Goal: Transaction & Acquisition: Purchase product/service

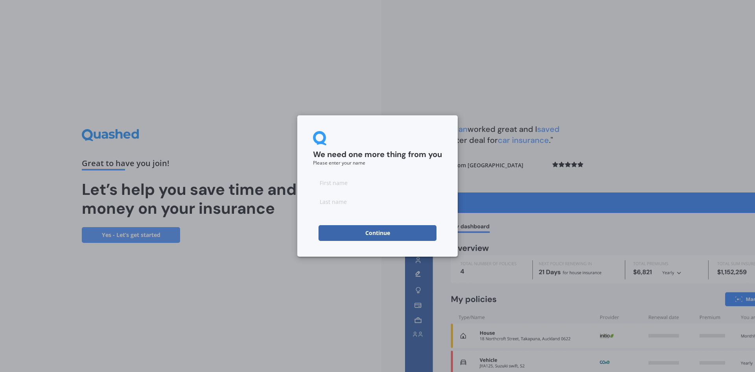
click at [336, 184] on input at bounding box center [377, 183] width 129 height 16
type input "[PERSON_NAME]"
click at [332, 201] on input at bounding box center [377, 202] width 129 height 16
type input "hampton"
click at [355, 227] on button "Continue" at bounding box center [378, 233] width 118 height 16
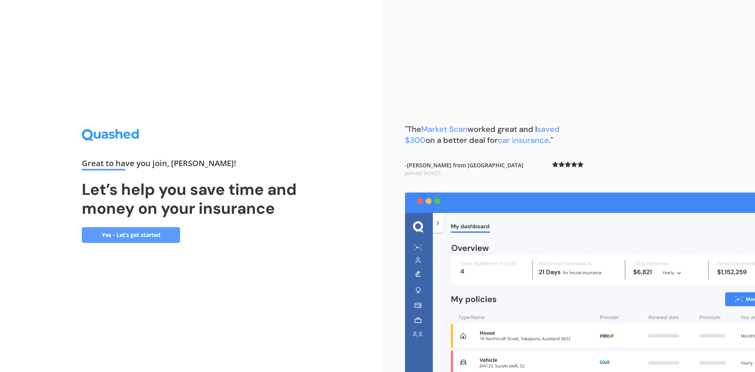
click at [129, 232] on link "Yes - Let’s get started" at bounding box center [131, 235] width 98 height 16
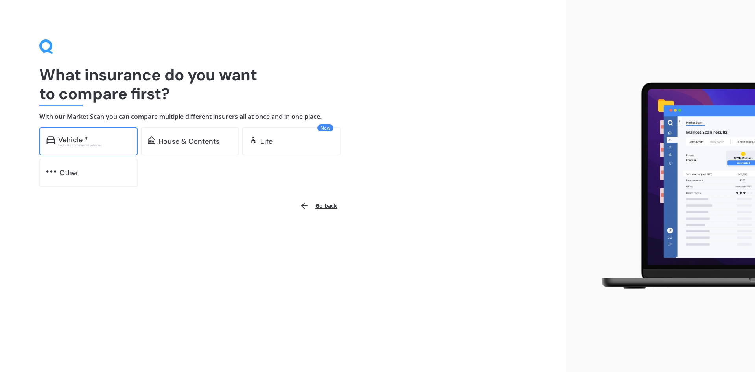
click at [74, 140] on div "Vehicle *" at bounding box center [73, 140] width 30 height 8
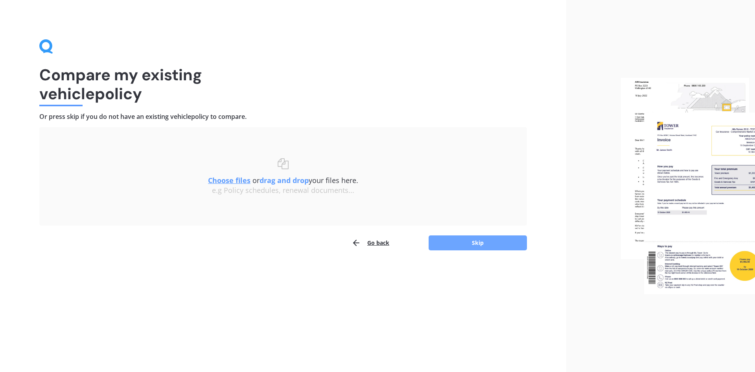
click at [478, 242] on button "Skip" at bounding box center [478, 242] width 98 height 15
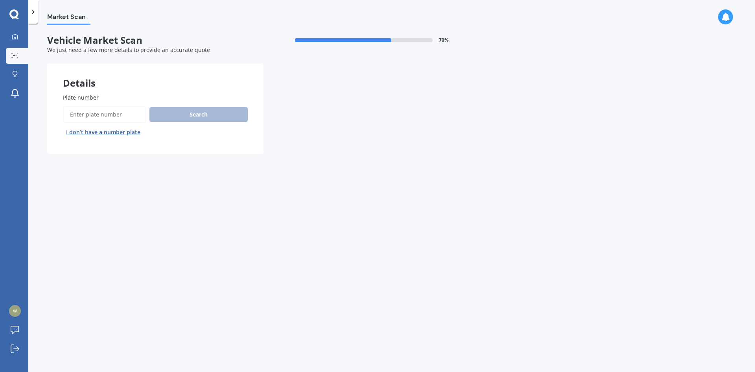
click at [75, 113] on input "Plate number" at bounding box center [104, 114] width 83 height 17
type input "RJU314"
click at [186, 111] on button "Search" at bounding box center [198, 114] width 98 height 15
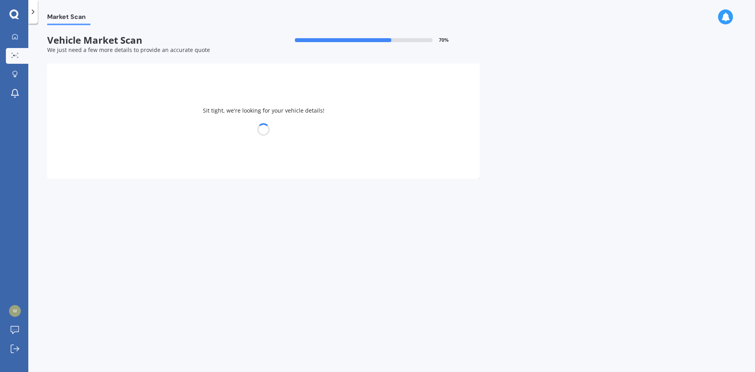
select select "TOYOTA"
select select "AQUA"
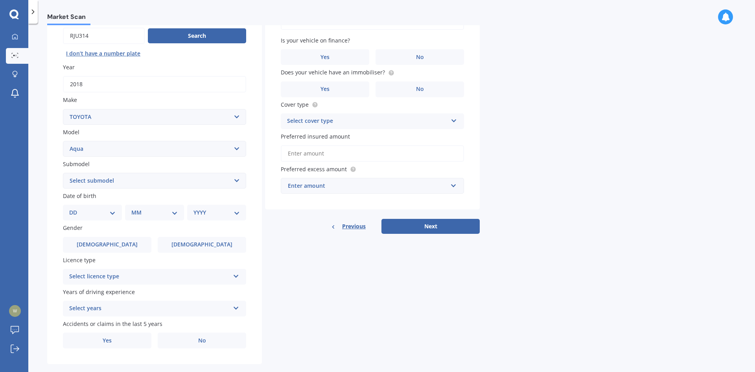
scroll to position [91, 0]
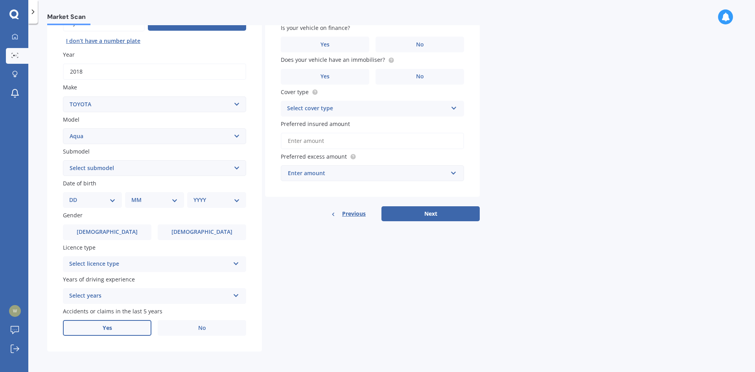
click at [111, 328] on span "Yes" at bounding box center [107, 328] width 9 height 7
click at [0, 0] on input "Yes" at bounding box center [0, 0] width 0 height 0
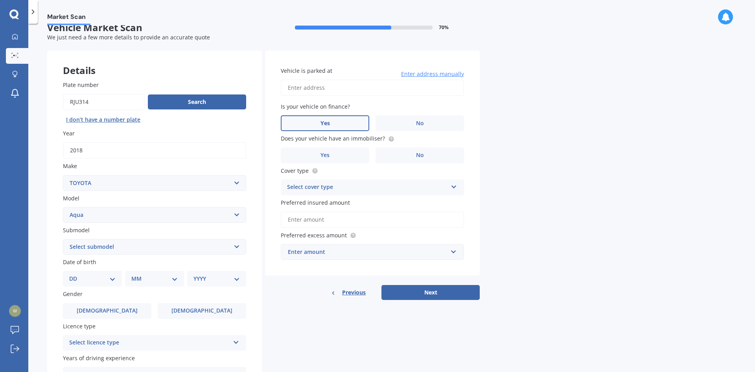
scroll to position [0, 0]
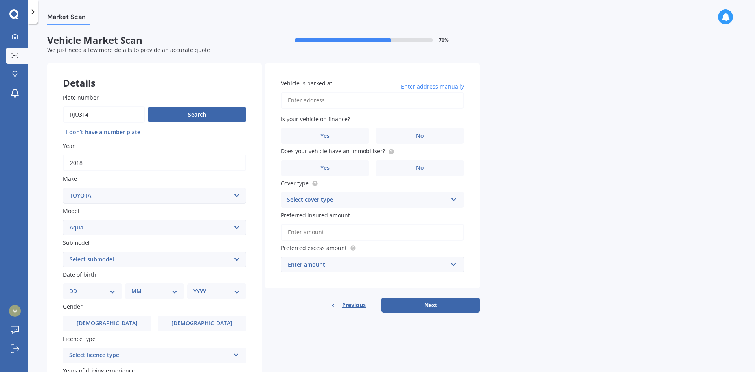
click at [287, 104] on input "Vehicle is parked at" at bounding box center [372, 100] width 183 height 17
type input "[STREET_ADDRESS][PERSON_NAME]"
click at [426, 140] on label "No" at bounding box center [420, 136] width 89 height 16
click at [0, 0] on input "No" at bounding box center [0, 0] width 0 height 0
click at [422, 167] on span "No" at bounding box center [420, 167] width 8 height 7
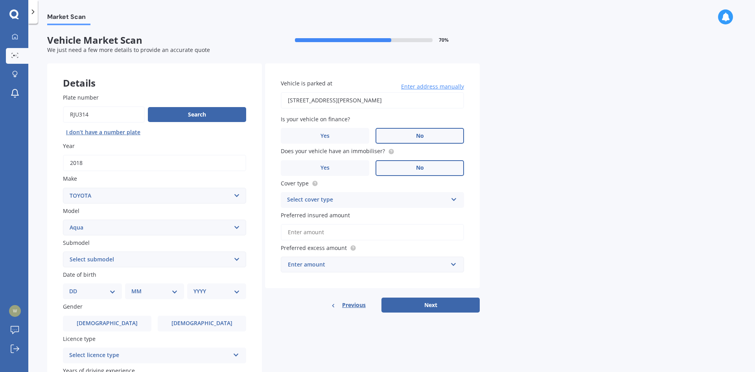
click at [0, 0] on input "No" at bounding box center [0, 0] width 0 height 0
click at [450, 200] on div "Select cover type Comprehensive Third Party, Fire & Theft Third Party" at bounding box center [372, 200] width 183 height 16
click at [332, 212] on div "Comprehensive" at bounding box center [372, 215] width 183 height 14
click at [305, 231] on input "Preferred insured amount" at bounding box center [372, 232] width 183 height 17
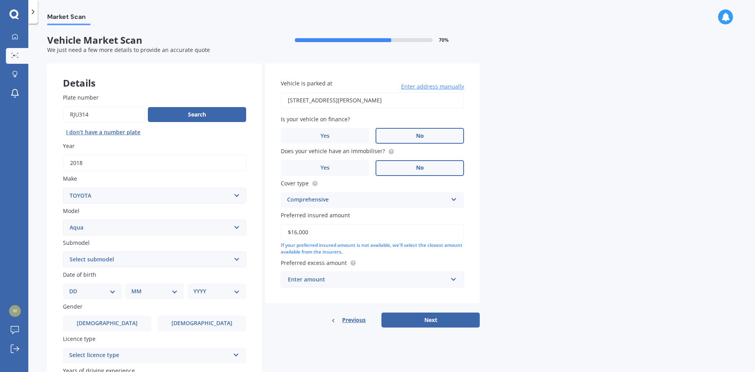
type input "$16,000"
click at [452, 278] on input "text" at bounding box center [370, 279] width 176 height 15
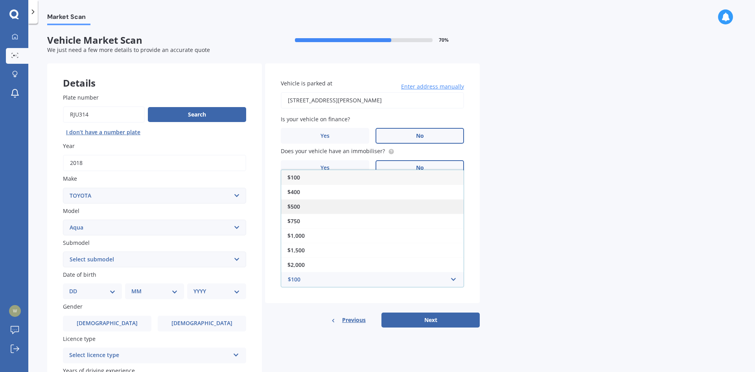
click at [300, 207] on span "$500" at bounding box center [294, 206] width 13 height 7
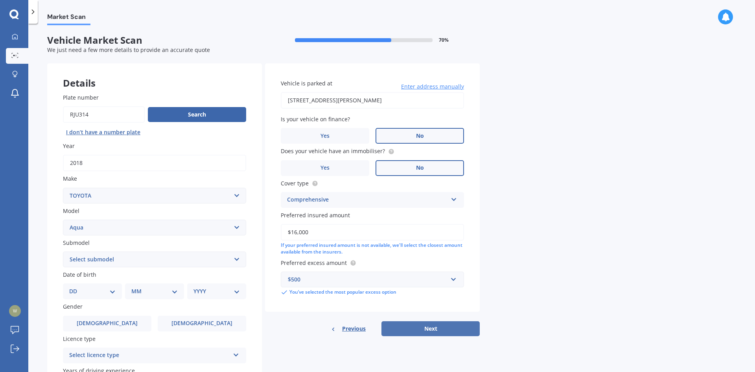
click at [450, 327] on button "Next" at bounding box center [431, 328] width 98 height 15
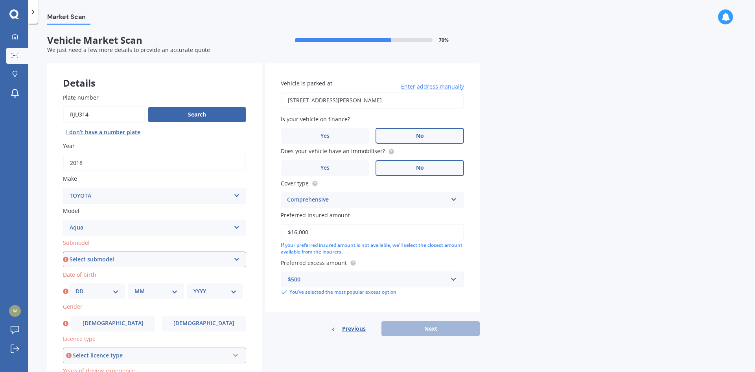
click at [237, 258] on select "Select submodel (All Other) Hatchback Hybrid" at bounding box center [154, 259] width 183 height 16
select select "HATCHBACK"
click at [63, 251] on select "Select submodel (All Other) Hatchback Hybrid" at bounding box center [154, 259] width 183 height 16
click at [116, 293] on select "DD 01 02 03 04 05 06 07 08 09 10 11 12 13 14 15 16 17 18 19 20 21 22 23 24 25 2…" at bounding box center [97, 291] width 43 height 9
select select "21"
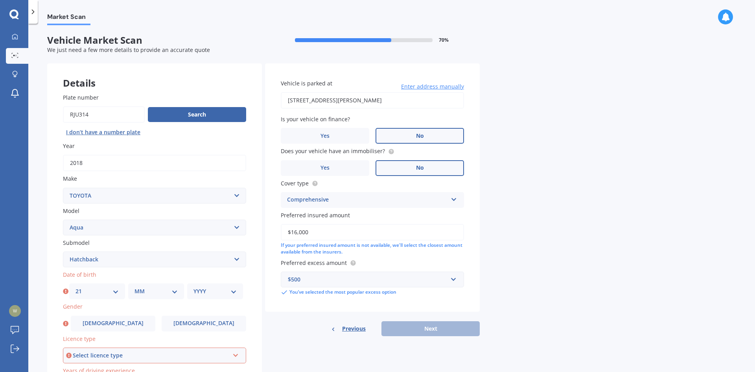
click at [76, 287] on select "DD 01 02 03 04 05 06 07 08 09 10 11 12 13 14 15 16 17 18 19 20 21 22 23 24 25 2…" at bounding box center [97, 291] width 43 height 9
click at [175, 288] on select "MM 01 02 03 04 05 06 07 08 09 10 11 12" at bounding box center [156, 291] width 43 height 9
select select "06"
click at [135, 287] on select "MM 01 02 03 04 05 06 07 08 09 10 11 12" at bounding box center [156, 291] width 43 height 9
click at [233, 292] on select "YYYY 2025 2024 2023 2022 2021 2020 2019 2018 2017 2016 2015 2014 2013 2012 2011…" at bounding box center [215, 291] width 43 height 9
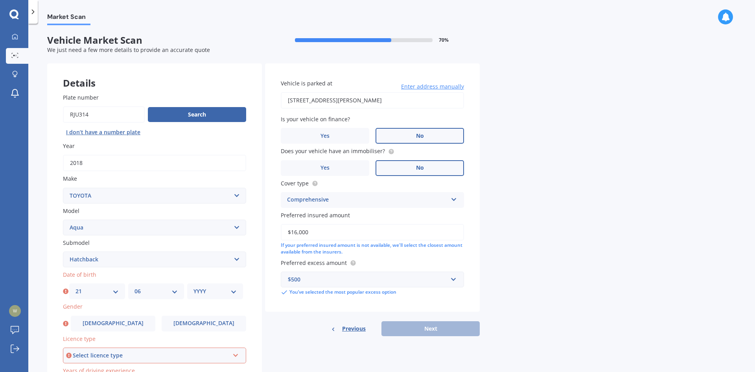
select select "1954"
click at [194, 287] on select "YYYY 2025 2024 2023 2022 2021 2020 2019 2018 2017 2016 2015 2014 2013 2012 2011…" at bounding box center [215, 291] width 43 height 9
click at [185, 325] on label "[DEMOGRAPHIC_DATA]" at bounding box center [204, 323] width 85 height 16
click at [0, 0] on input "[DEMOGRAPHIC_DATA]" at bounding box center [0, 0] width 0 height 0
click at [238, 354] on icon at bounding box center [235, 354] width 7 height 6
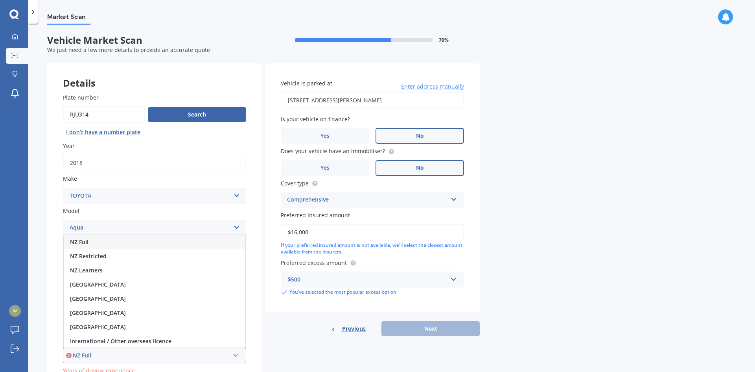
click at [83, 239] on span "NZ Full" at bounding box center [79, 241] width 18 height 7
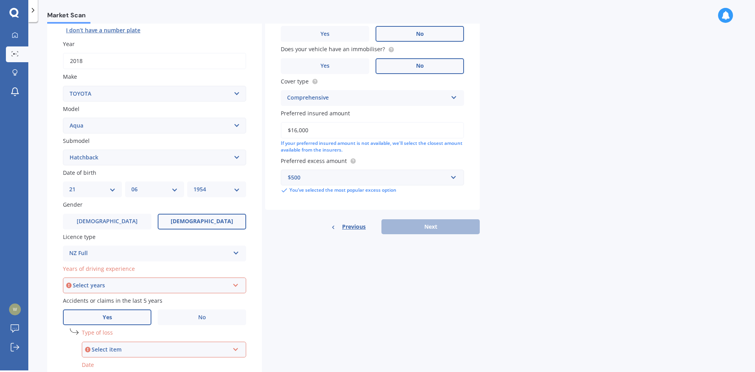
scroll to position [177, 0]
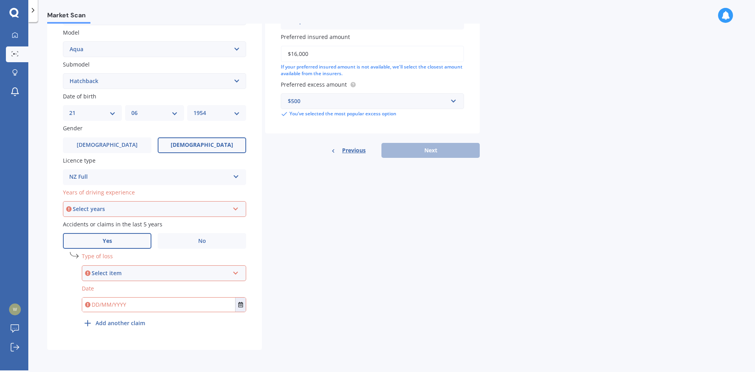
click at [238, 273] on icon at bounding box center [235, 272] width 7 height 6
click at [128, 276] on div "At fault accident" at bounding box center [161, 273] width 138 height 9
click at [98, 305] on input "text" at bounding box center [158, 304] width 153 height 14
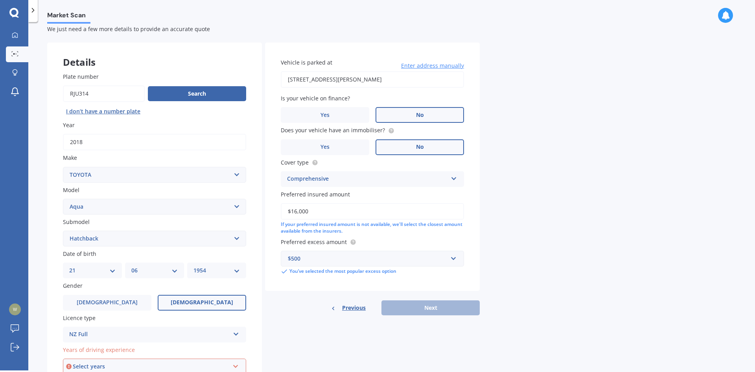
type input "[DATE]"
click at [420, 310] on div "Previous Next" at bounding box center [372, 307] width 215 height 15
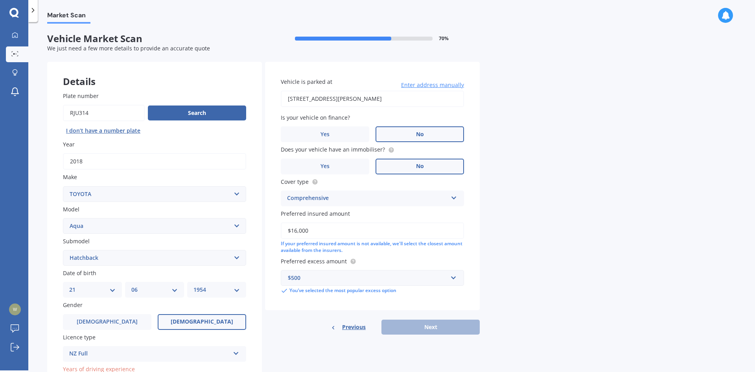
click at [195, 339] on label "Licence type" at bounding box center [153, 337] width 180 height 8
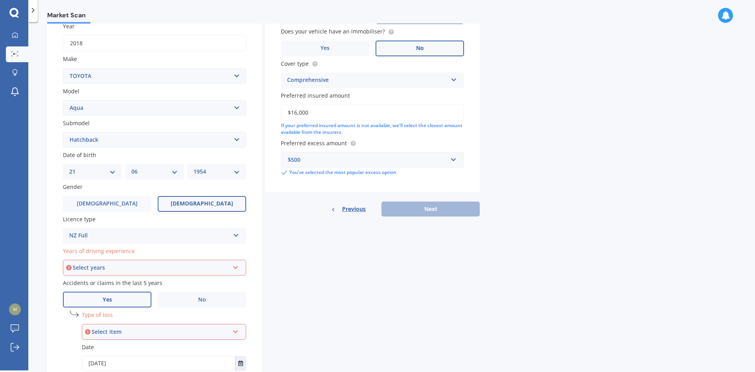
scroll to position [177, 0]
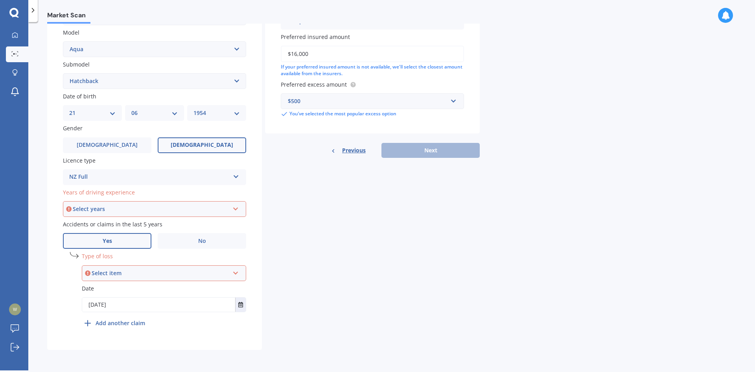
click at [228, 272] on div "Select item" at bounding box center [161, 273] width 138 height 9
click at [123, 289] on span "At fault accident" at bounding box center [111, 287] width 44 height 7
click at [234, 208] on icon at bounding box center [235, 208] width 7 height 6
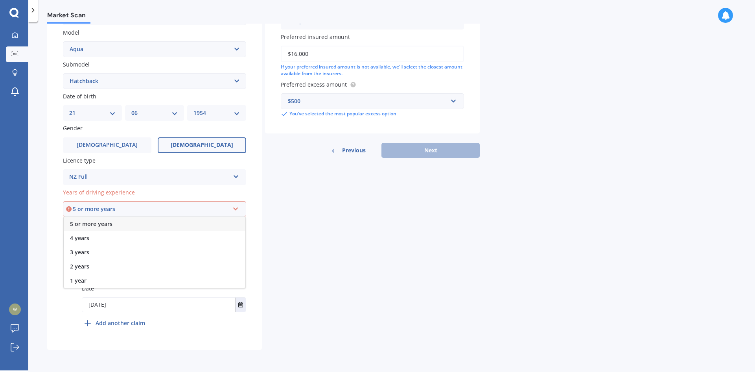
click at [102, 223] on span "5 or more years" at bounding box center [91, 223] width 42 height 7
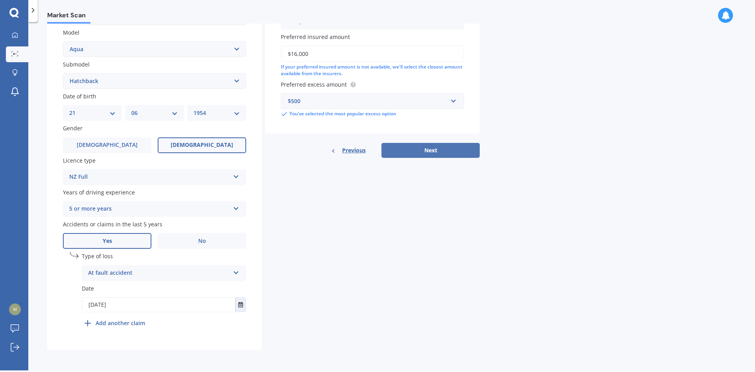
click at [416, 155] on button "Next" at bounding box center [431, 150] width 98 height 15
select select "21"
select select "06"
select select "1954"
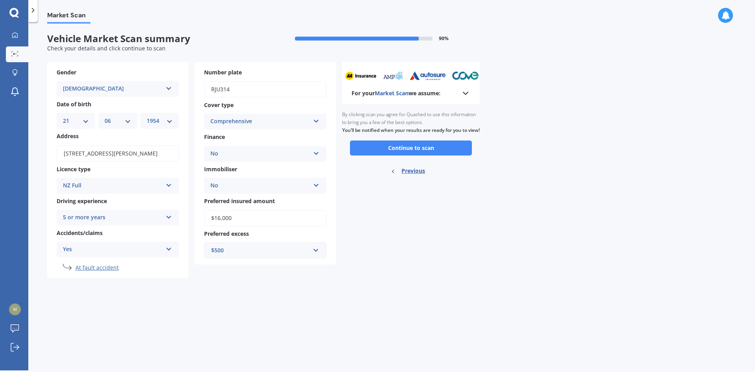
scroll to position [0, 0]
click at [412, 155] on button "Continue to scan" at bounding box center [411, 147] width 122 height 15
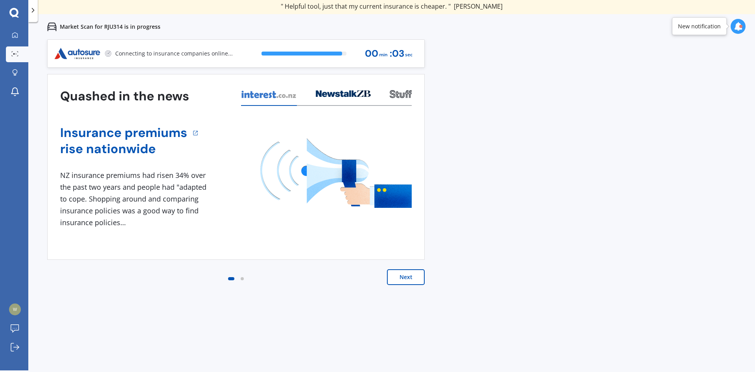
click at [409, 277] on button "Next" at bounding box center [406, 277] width 38 height 16
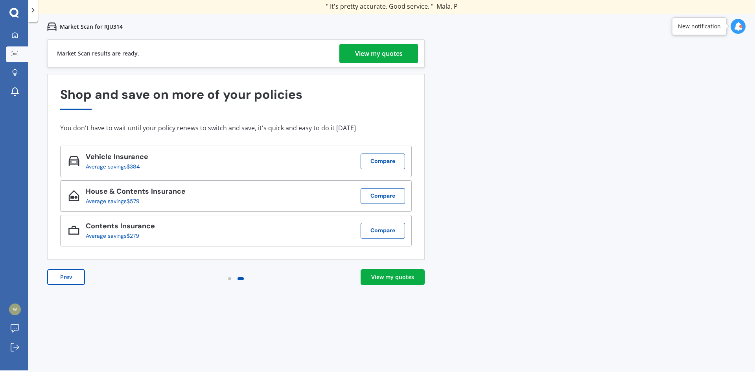
click at [390, 277] on div "View my quotes" at bounding box center [392, 277] width 43 height 8
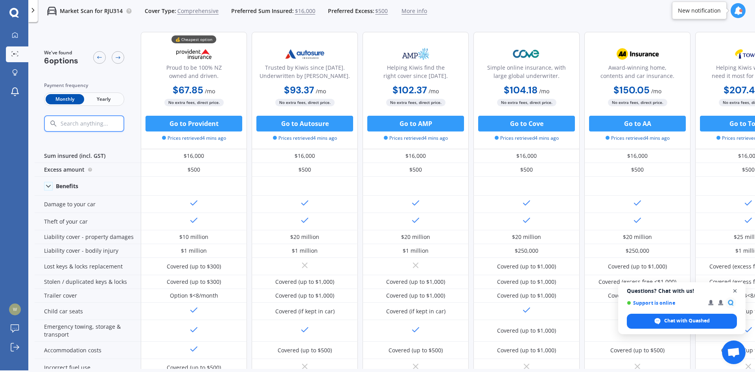
click at [738, 293] on span "Close chat" at bounding box center [735, 291] width 10 height 10
